Goal: Feedback & Contribution: Submit feedback/report problem

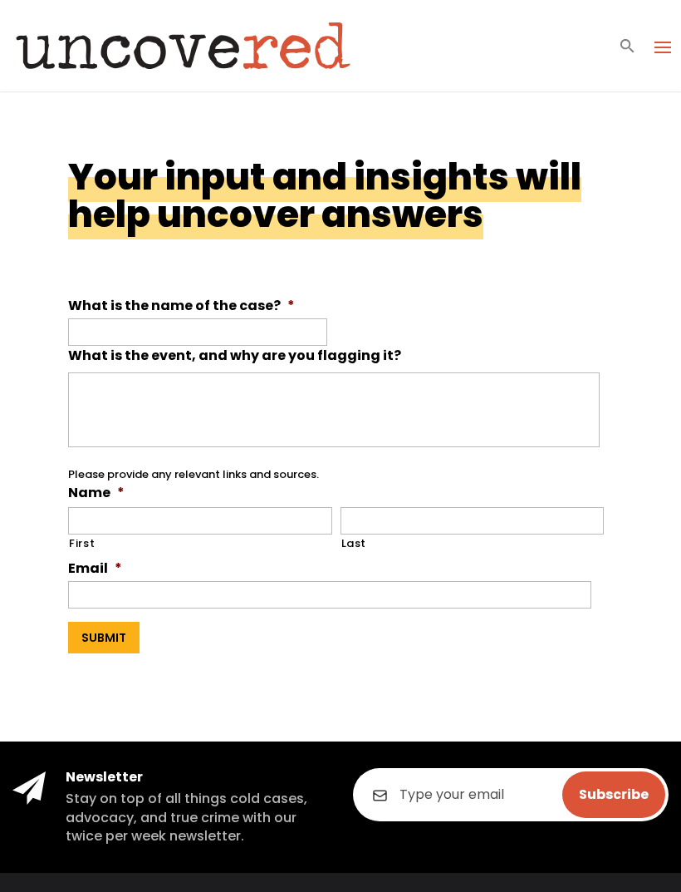
click at [207, 313] on label "What is the name of the case? *" at bounding box center [181, 306] width 227 height 17
click at [207, 318] on input "What is the name of the case? *" at bounding box center [197, 331] width 259 height 27
click at [248, 329] on input "What is the name of the case? *" at bounding box center [197, 331] width 259 height 27
click at [216, 341] on input "What is the name of the case? *" at bounding box center [197, 331] width 259 height 27
click at [223, 344] on input "What is the name of the case? *" at bounding box center [197, 331] width 259 height 27
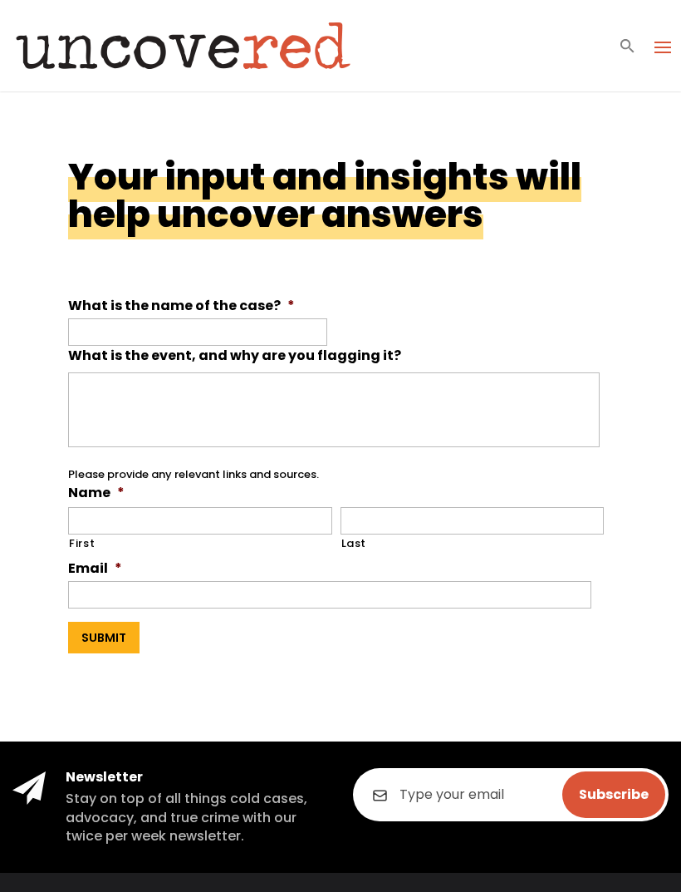
click at [51, 278] on div "Your input and insights will help uncover answers What is the name of the case?…" at bounding box center [340, 416] width 681 height 650
click at [169, 330] on input "What is the name of the case? *" at bounding box center [197, 331] width 259 height 27
click at [177, 327] on input "What is the name of the case? *" at bounding box center [197, 331] width 259 height 27
paste input "Elizabeth Barraza"
type input "Elizabeth Barraza"
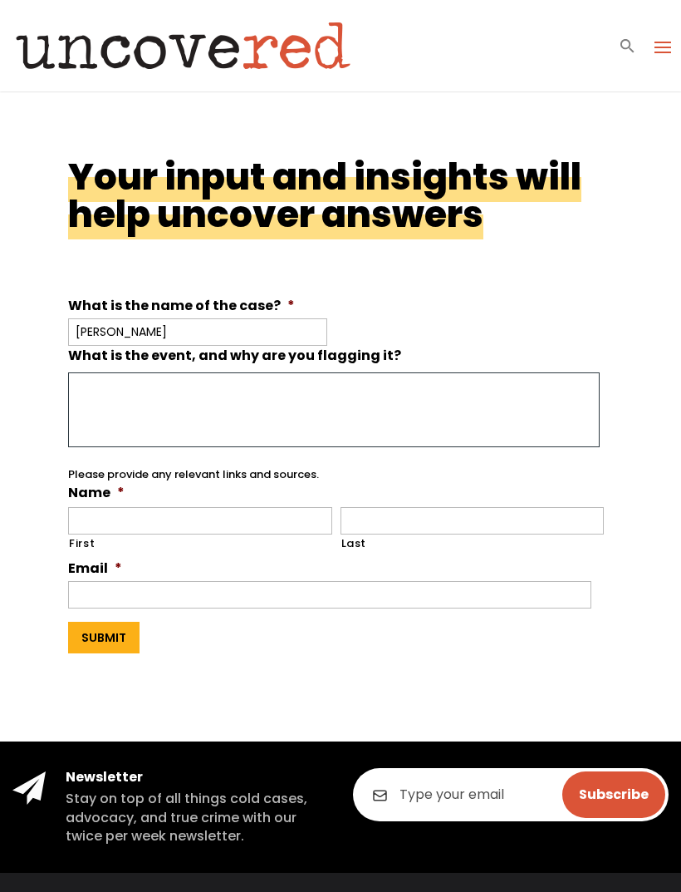
click at [261, 397] on textarea "What is the event, and why are you flagging it?" at bounding box center [334, 409] width 532 height 75
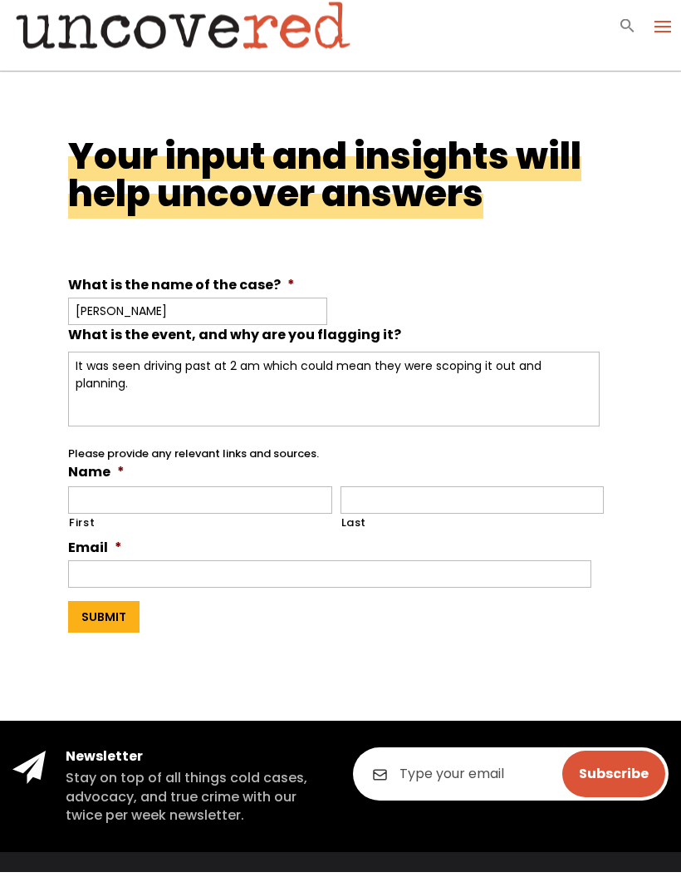
scroll to position [21, 0]
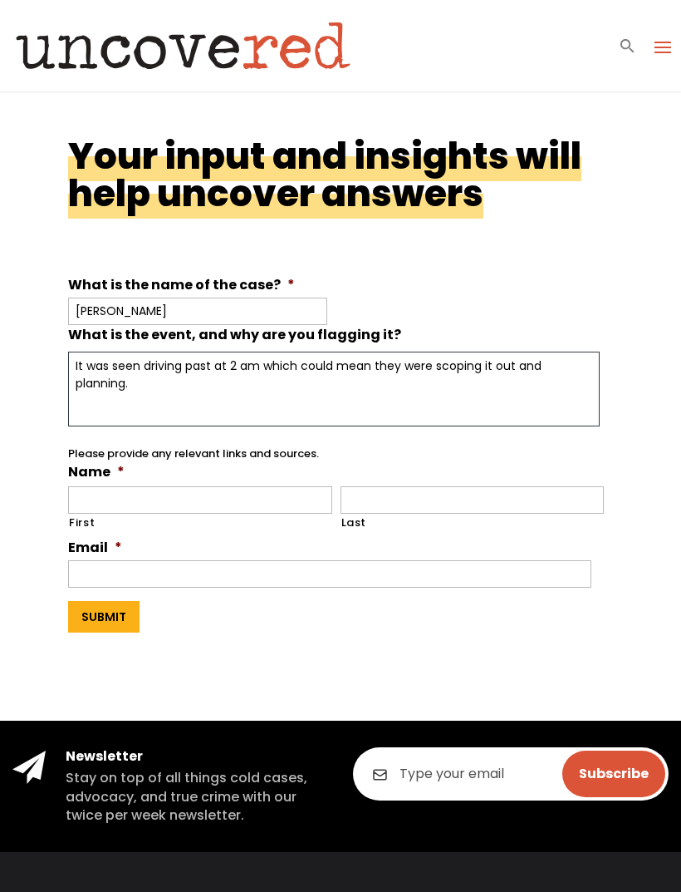
type textarea "It was seen driving past at 2 am which could mean they were scoping it out and …"
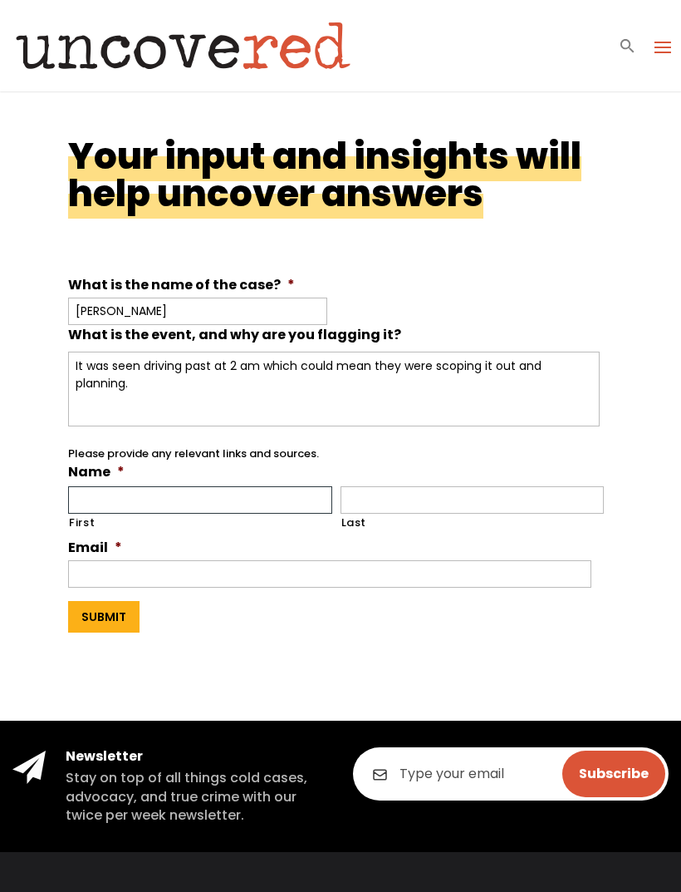
click at [241, 492] on input "First" at bounding box center [200, 499] width 264 height 27
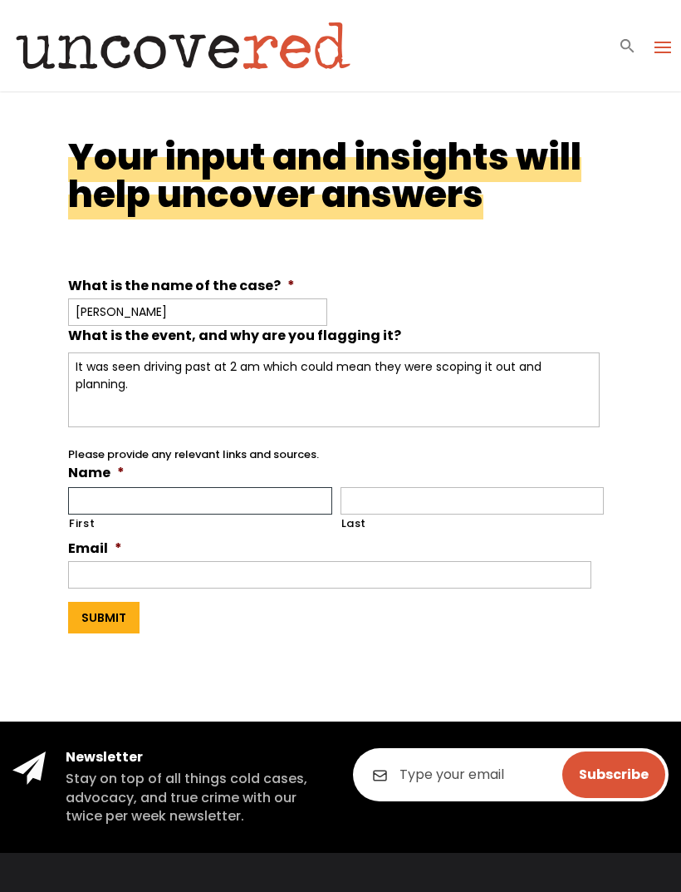
type input "Skylar"
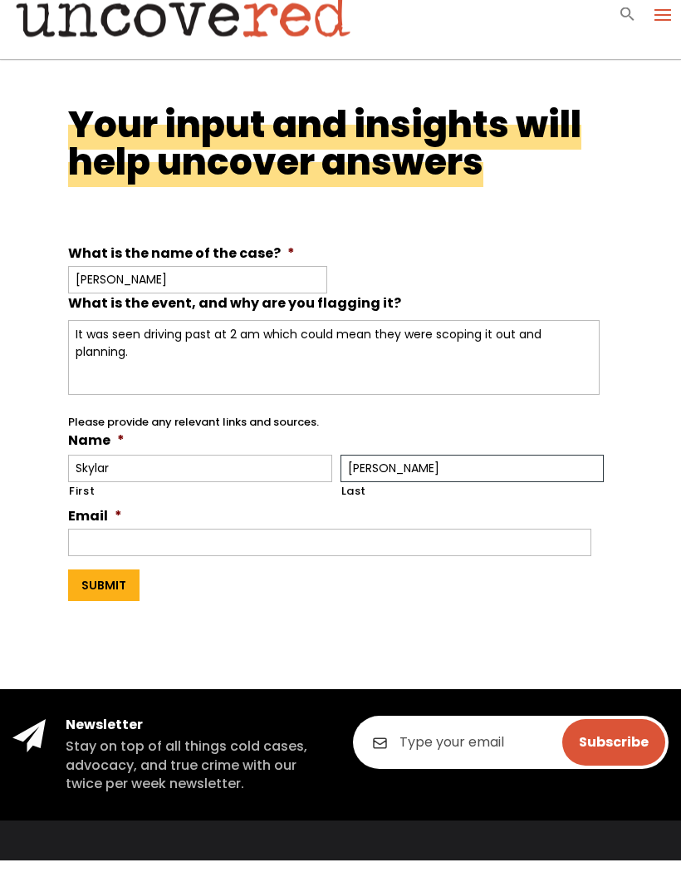
type input "Howell"
click at [332, 561] on input "Email *" at bounding box center [330, 574] width 524 height 27
type input "skylar.love.howell@gmail.com"
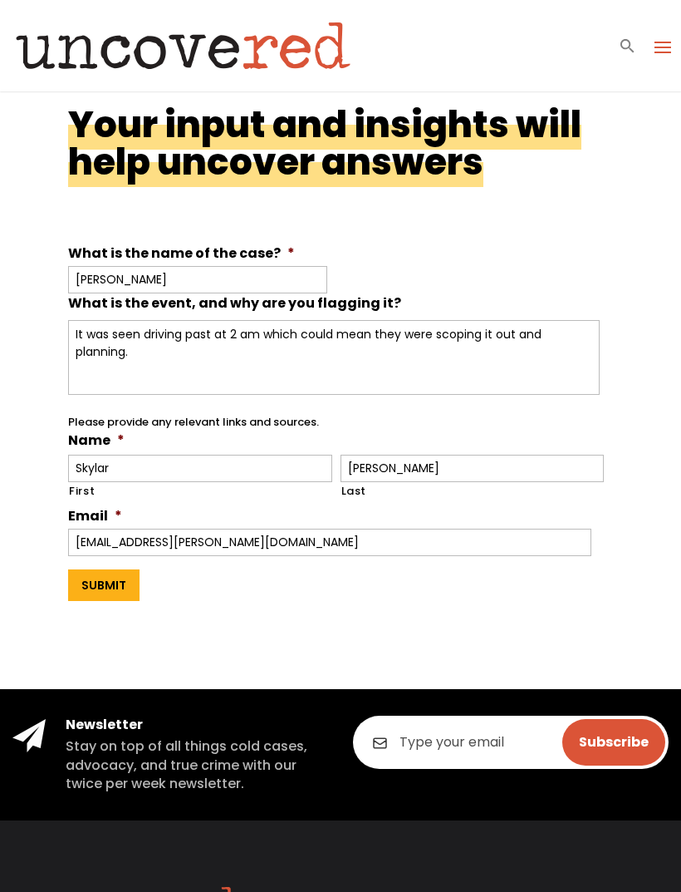
click at [108, 588] on input "Submit" at bounding box center [103, 585] width 71 height 32
click at [109, 584] on input "Submit" at bounding box center [103, 585] width 71 height 32
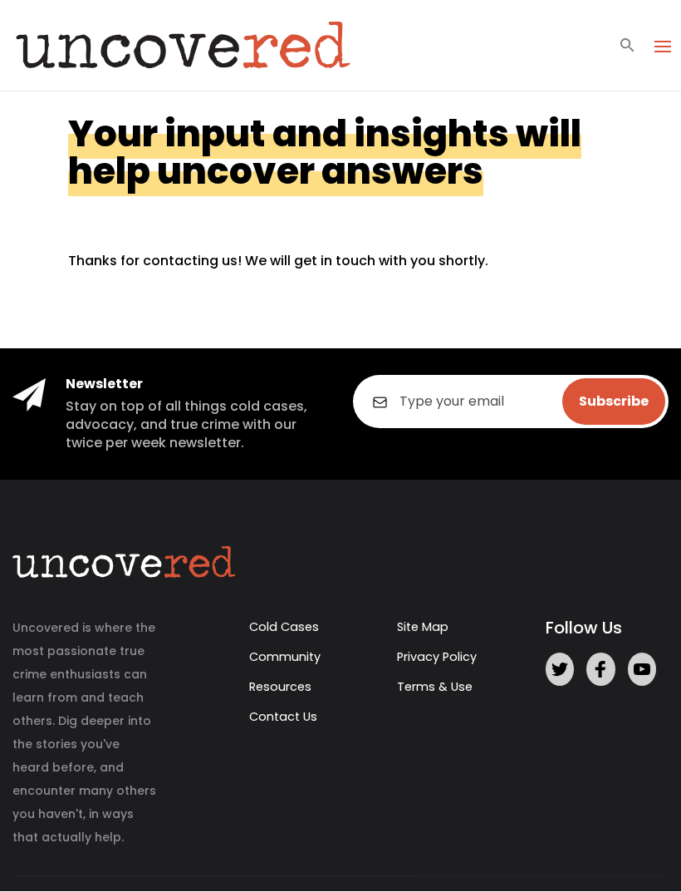
scroll to position [0, 0]
